Goal: Task Accomplishment & Management: Manage account settings

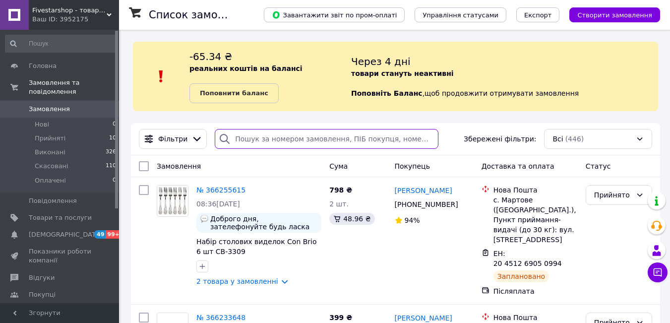
click at [244, 139] on input "search" at bounding box center [327, 139] width 224 height 20
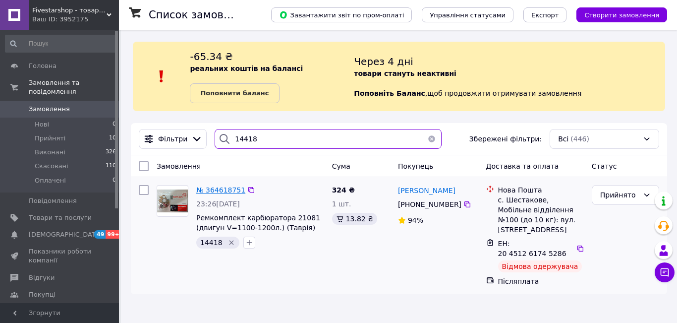
type input "14418"
click at [204, 190] on span "№ 364618751" at bounding box center [220, 190] width 49 height 8
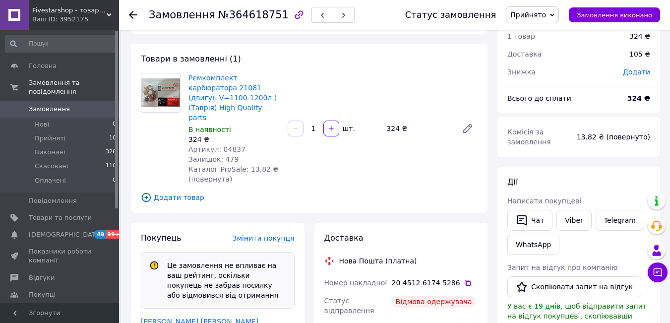
scroll to position [50, 0]
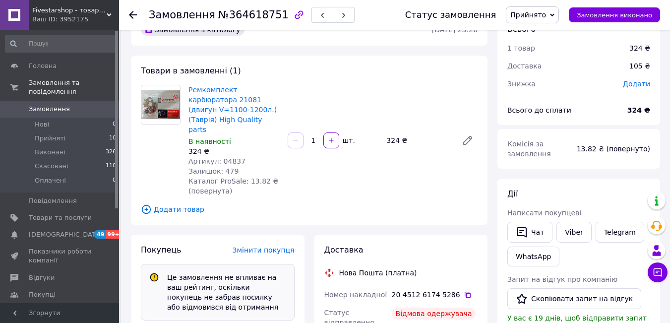
click at [70, 105] on span "Замовлення" at bounding box center [60, 109] width 63 height 9
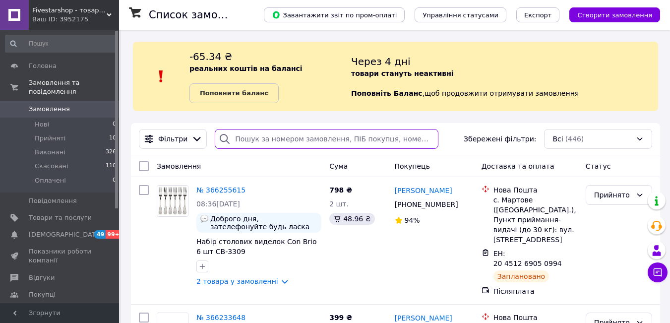
click at [238, 143] on input "search" at bounding box center [327, 139] width 224 height 20
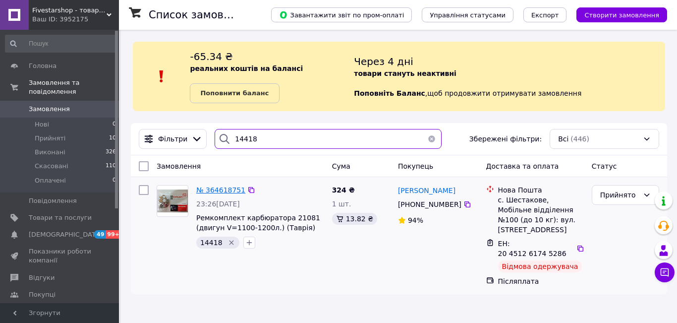
type input "14418"
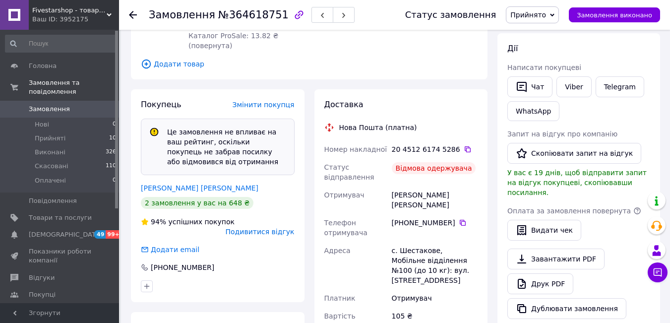
scroll to position [198, 0]
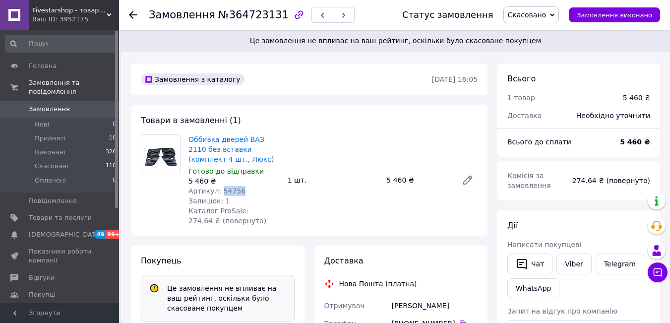
drag, startPoint x: 241, startPoint y: 191, endPoint x: 218, endPoint y: 188, distance: 23.5
click at [218, 188] on div "Артикул: 54756" at bounding box center [233, 191] width 91 height 10
copy span "54756"
